Goal: Task Accomplishment & Management: Manage account settings

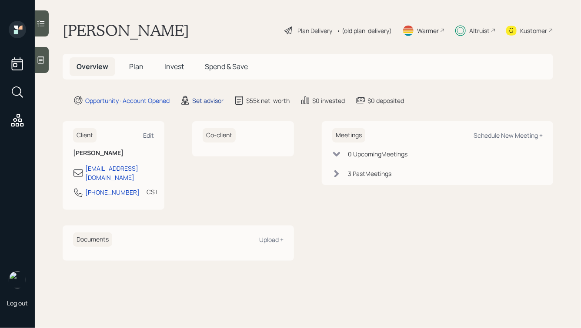
click at [199, 96] on div "Set advisor" at bounding box center [207, 100] width 31 height 9
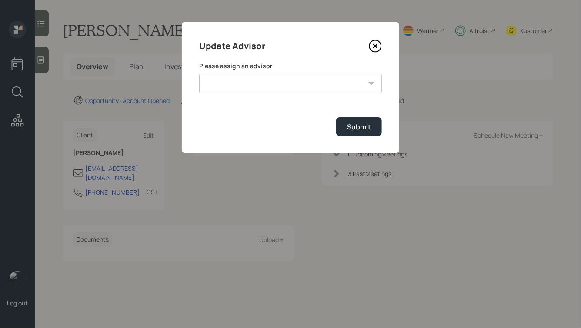
click at [264, 85] on select "[PERSON_NAME] [PERSON_NAME] [PERSON_NAME] End [PERSON_NAME] [PERSON_NAME] [PERS…" at bounding box center [290, 83] width 183 height 19
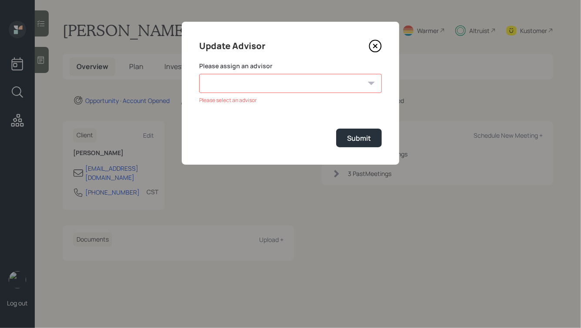
click at [376, 47] on icon at bounding box center [375, 45] width 3 height 3
